Goal: Transaction & Acquisition: Purchase product/service

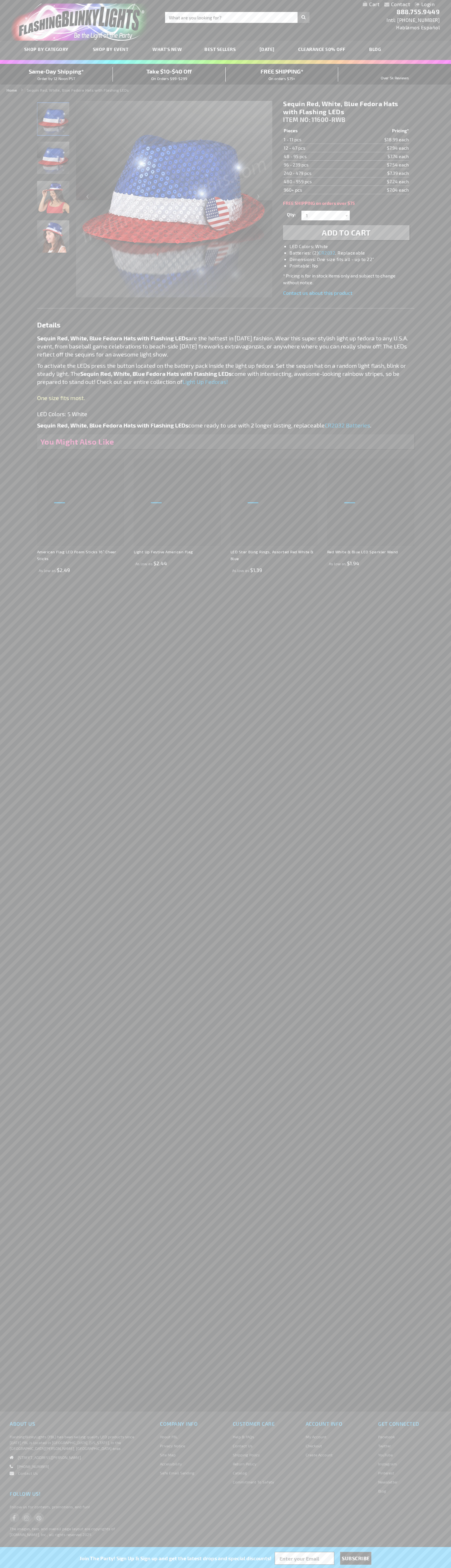
click at [346, 108] on h1 "Sequin Red, White, Blue Fedora Hats with Flashing LEDs" at bounding box center [346, 108] width 126 height 16
click at [346, 233] on span "Add to Cart" at bounding box center [346, 233] width 49 height 9
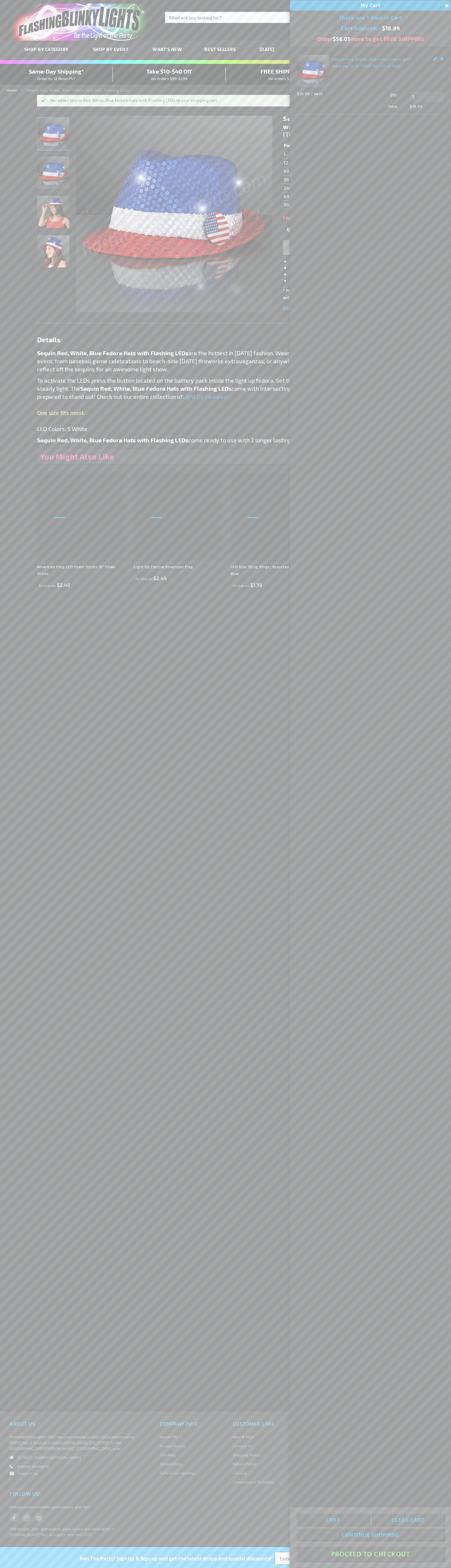
click at [370, 1554] on button "Proceed To Checkout" at bounding box center [370, 1554] width 148 height 14
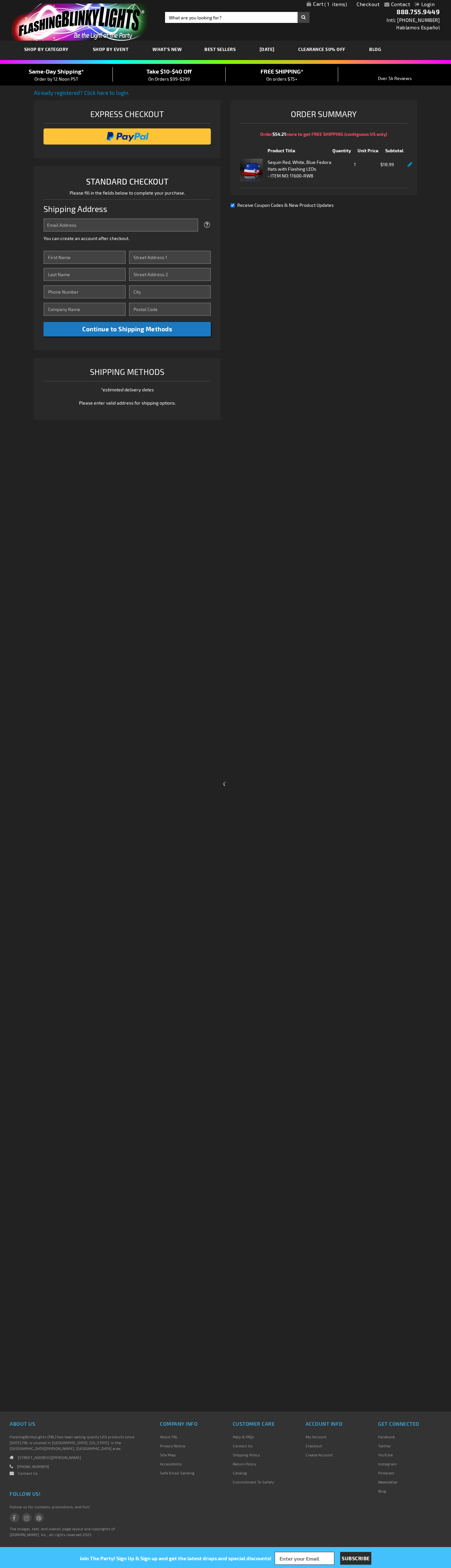
select select "US"
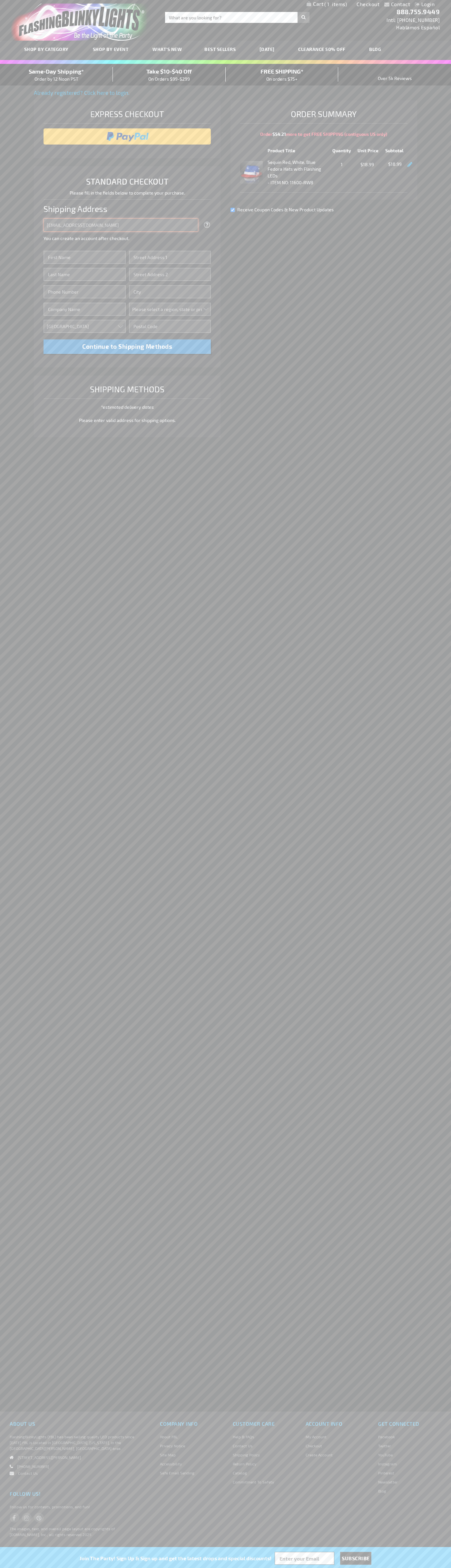
type input "johnsmith005@storebotmail.joonix.net"
type input "John"
type input "201 S. Division St. McKinley Towne Center"
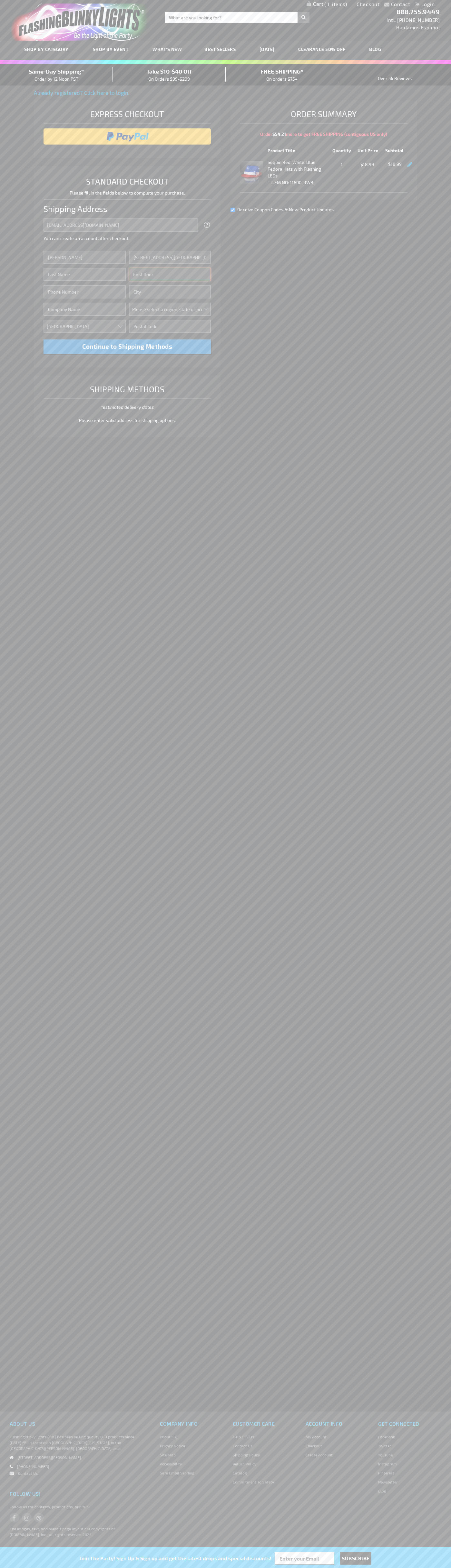
type input "First floor"
type input "ann arbor"
select select "33"
type input "48104"
type input "Smith"
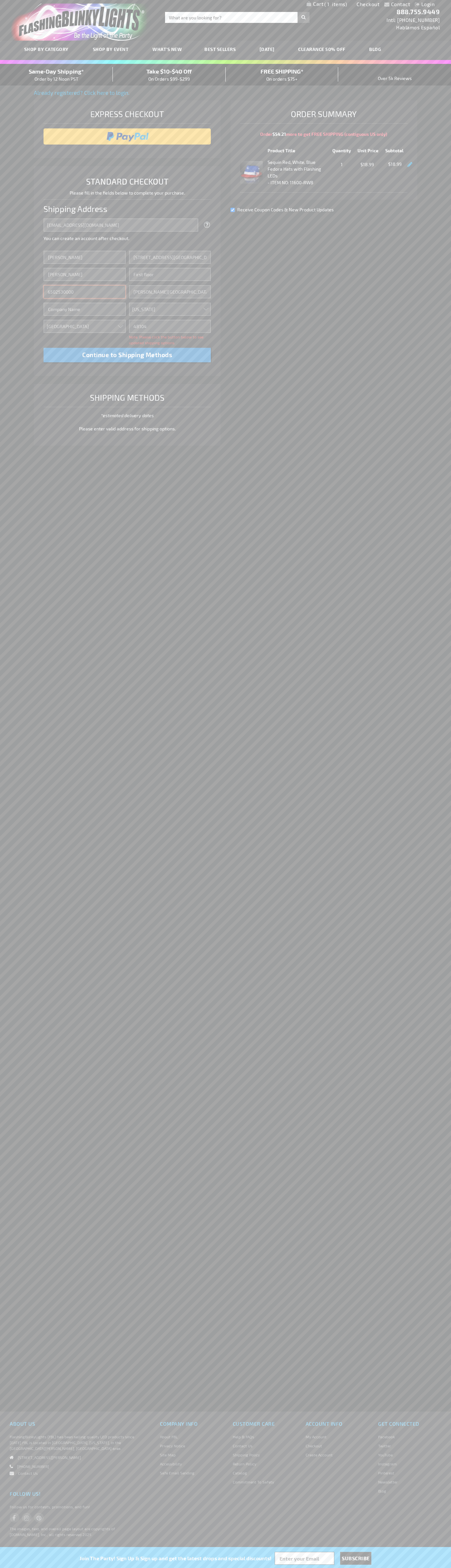
type input "6502530000"
type input "John Smith"
click at [56, 75] on div "Same-Day Shipping* Order by 12 Noon PST" at bounding box center [56, 75] width 113 height 15
click at [127, 136] on input "image" at bounding box center [127, 136] width 161 height 13
